Goal: Transaction & Acquisition: Purchase product/service

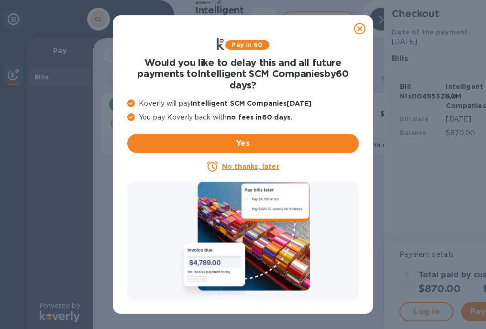
click at [258, 164] on u "No thanks, later" at bounding box center [250, 167] width 57 height 8
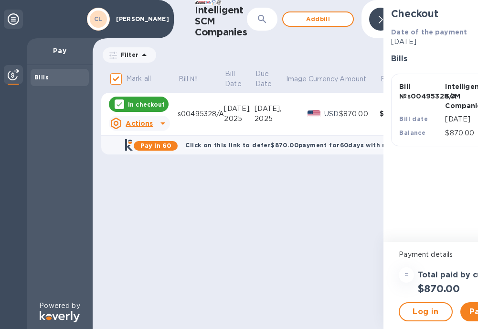
scroll to position [7, 0]
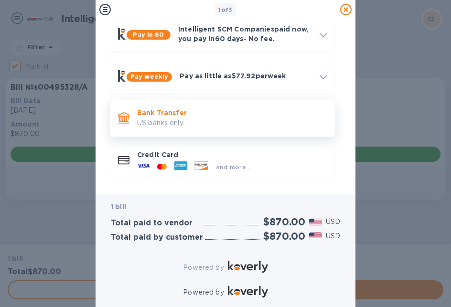
scroll to position [54, 0]
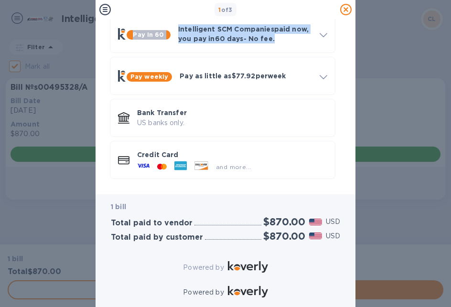
drag, startPoint x: 345, startPoint y: 10, endPoint x: 414, endPoint y: 0, distance: 70.4
click at [414, 0] on div "1 of 3 Payment Methods Pay in 60 Intelligent SCM Companies paid now, you pay [D…" at bounding box center [225, 153] width 451 height 307
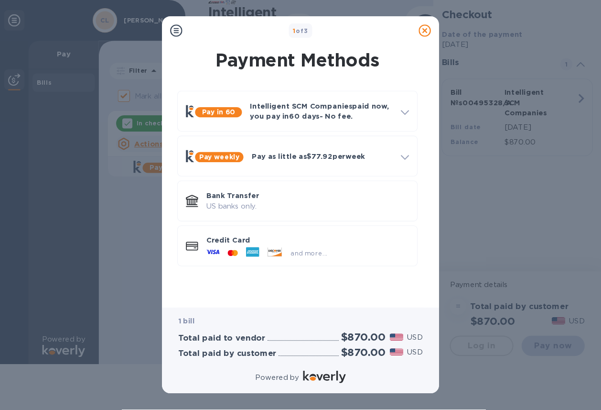
scroll to position [0, 0]
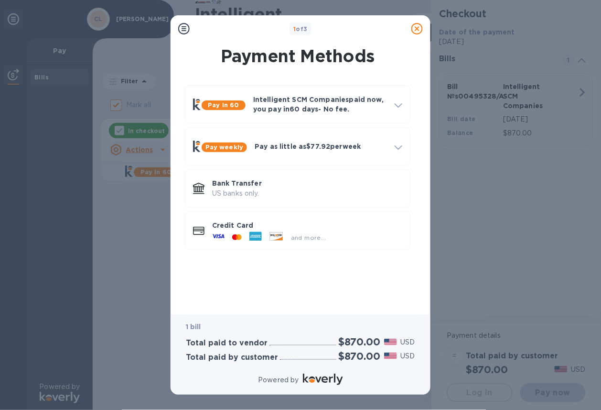
drag, startPoint x: 414, startPoint y: 0, endPoint x: 130, endPoint y: 224, distance: 361.5
click at [130, 224] on div "1 of 3 Payment Methods Pay in 60 Intelligent SCM Companies paid now, you pay [D…" at bounding box center [300, 205] width 601 height 410
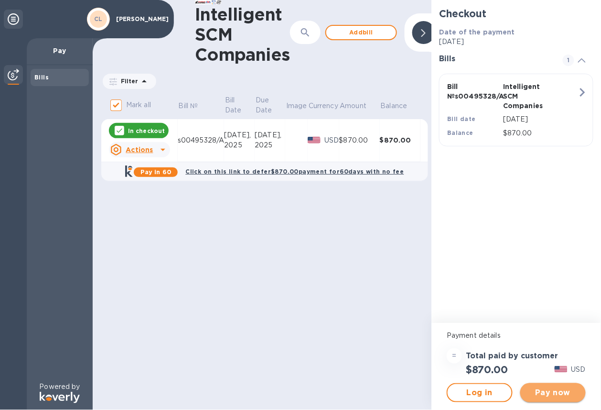
click at [485, 328] on span "Pay now" at bounding box center [553, 392] width 50 height 11
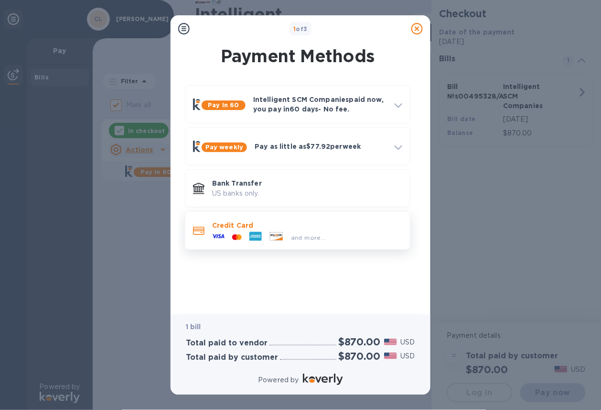
click at [257, 228] on p "Credit Card" at bounding box center [307, 225] width 190 height 10
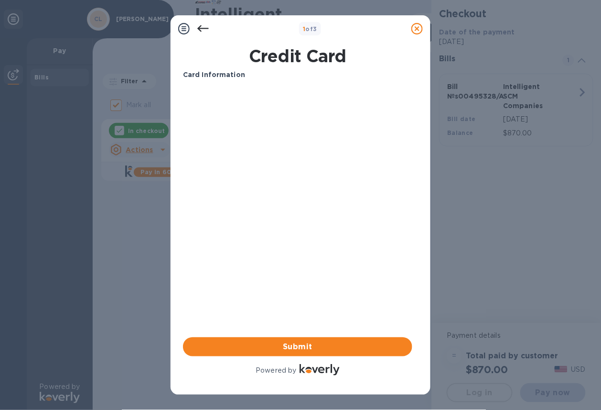
click at [182, 57] on h1 "Credit Card" at bounding box center [297, 56] width 237 height 20
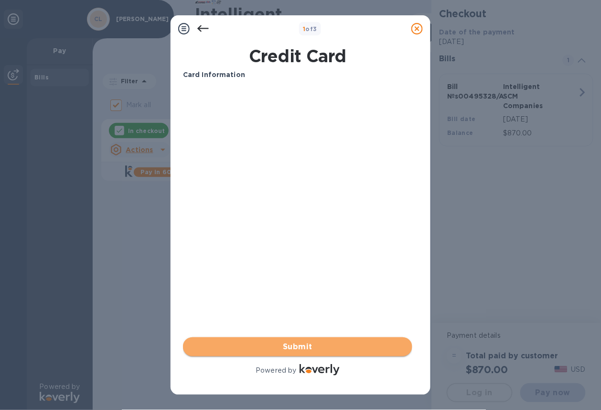
click at [288, 328] on span "Submit" at bounding box center [298, 346] width 214 height 11
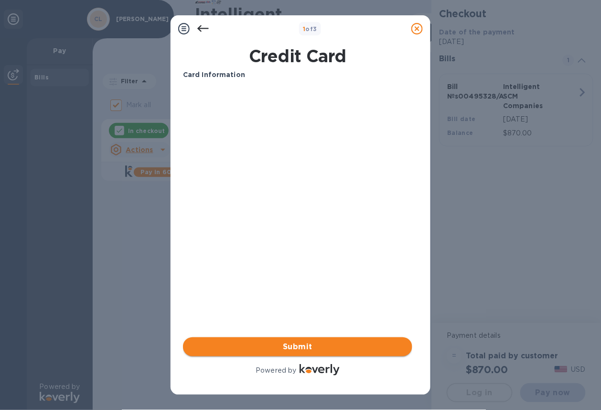
click at [300, 328] on span "Submit" at bounding box center [298, 346] width 214 height 11
